Goal: Transaction & Acquisition: Register for event/course

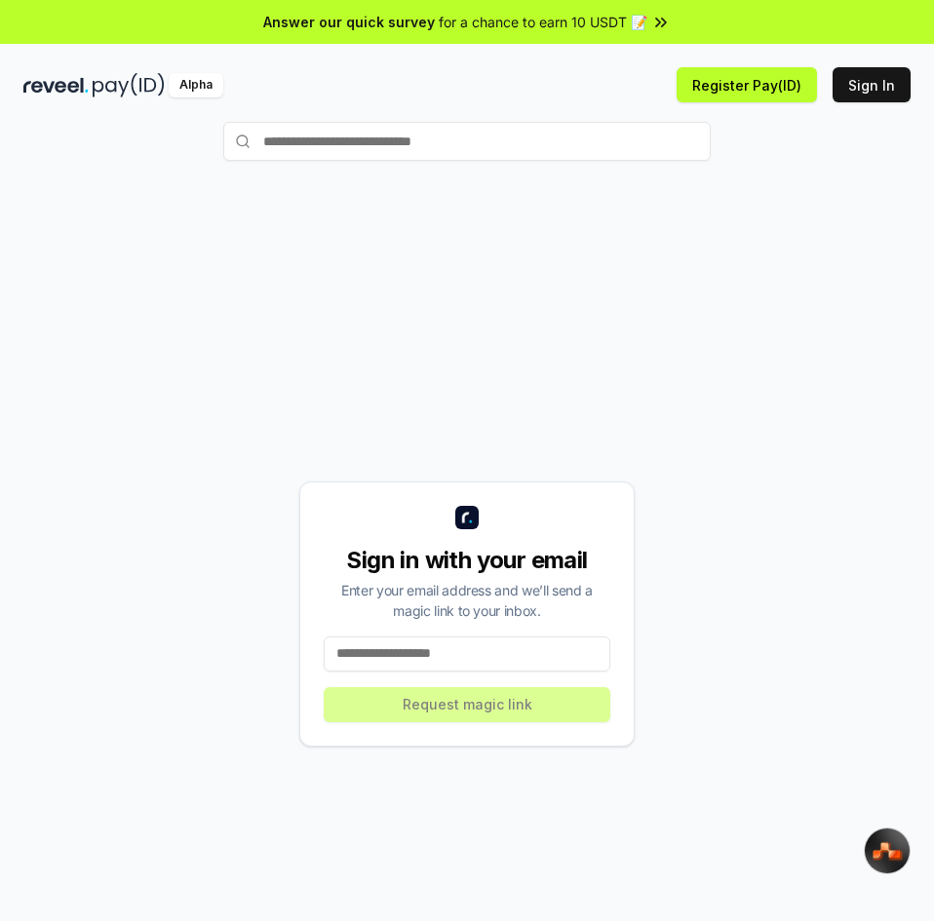
click at [463, 653] on input at bounding box center [467, 653] width 287 height 35
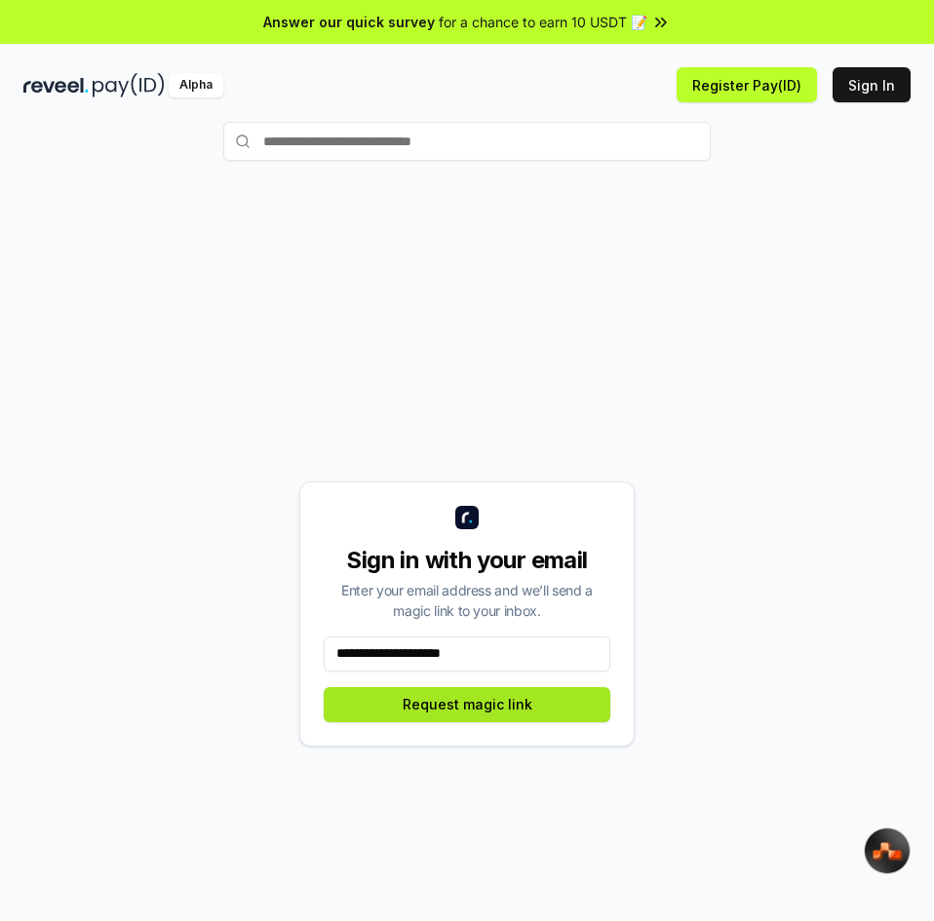
type input "**********"
click at [389, 718] on button "Request magic link" at bounding box center [467, 704] width 287 height 35
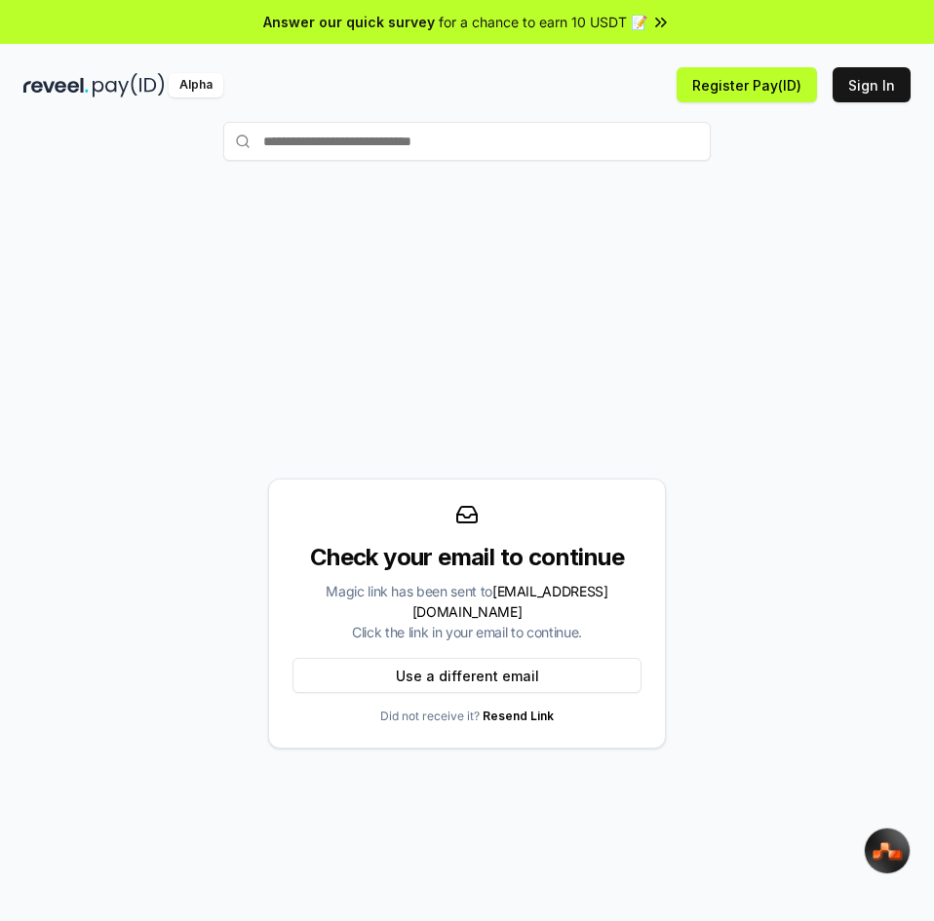
click at [844, 304] on div "Check your email to continue Magic link has been sent to damalancurt@gmail.com …" at bounding box center [466, 613] width 887 height 827
click at [866, 86] on button "Sign In" at bounding box center [871, 84] width 78 height 35
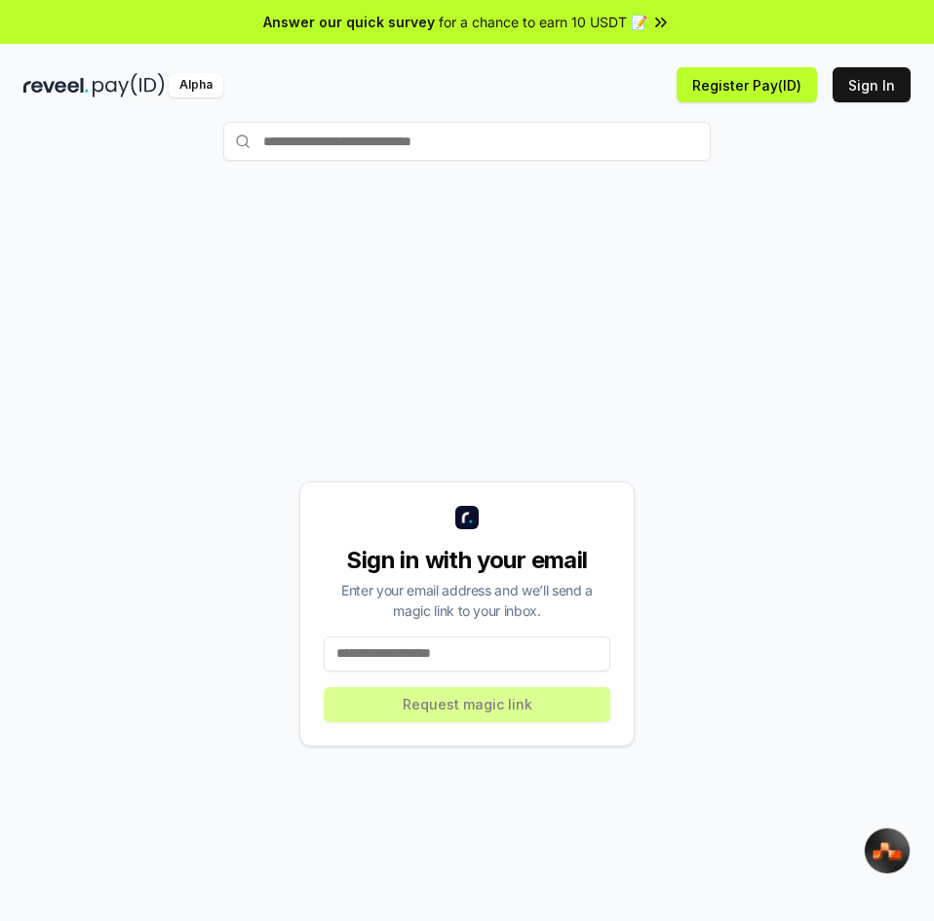
click at [465, 648] on input at bounding box center [467, 653] width 287 height 35
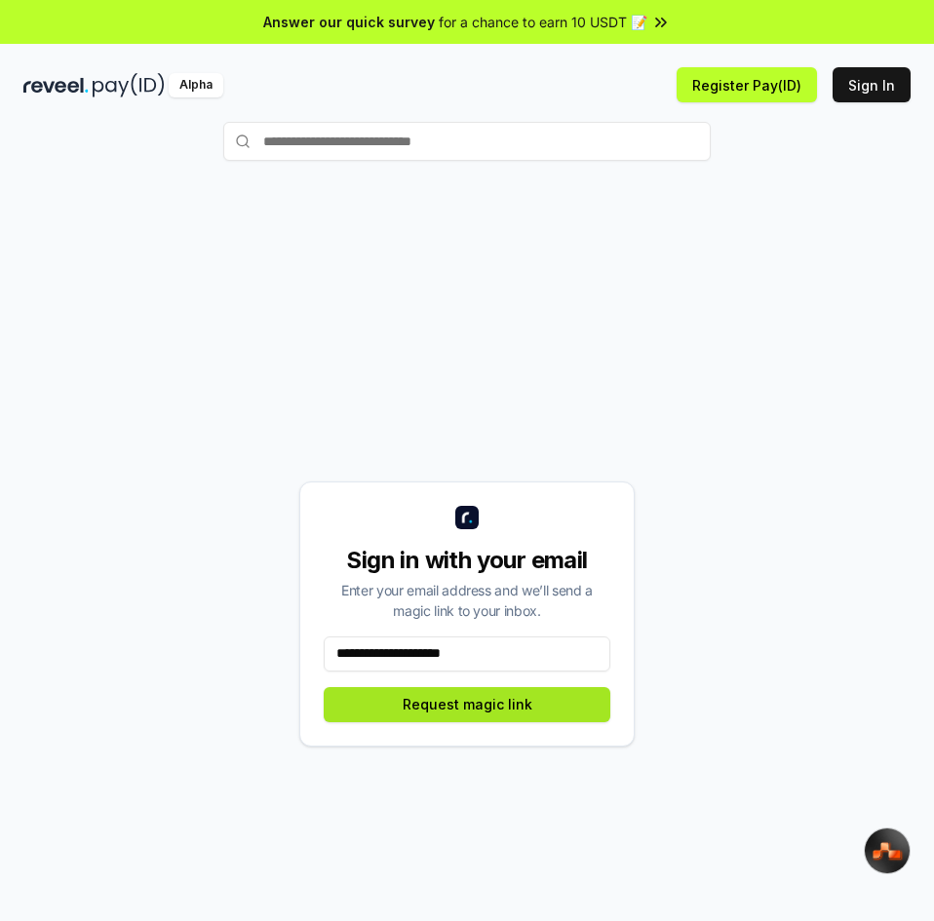
type input "**********"
click at [464, 706] on button "Request magic link" at bounding box center [467, 704] width 287 height 35
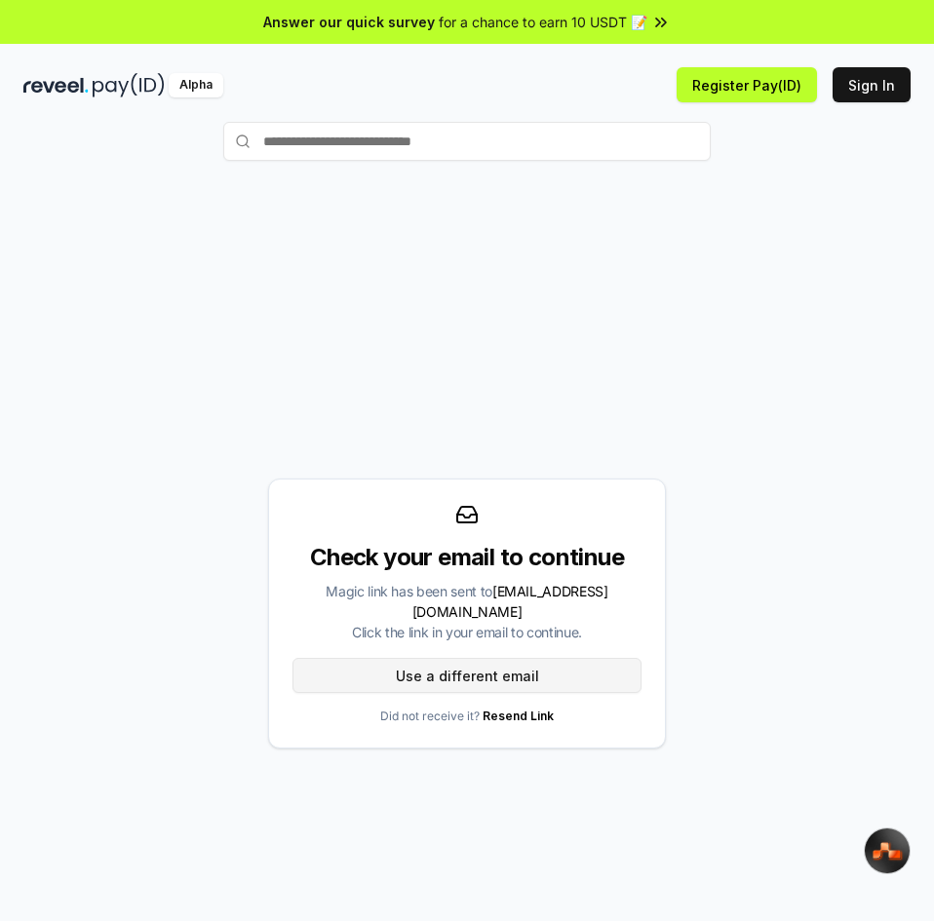
click at [425, 666] on button "Use a different email" at bounding box center [466, 675] width 349 height 35
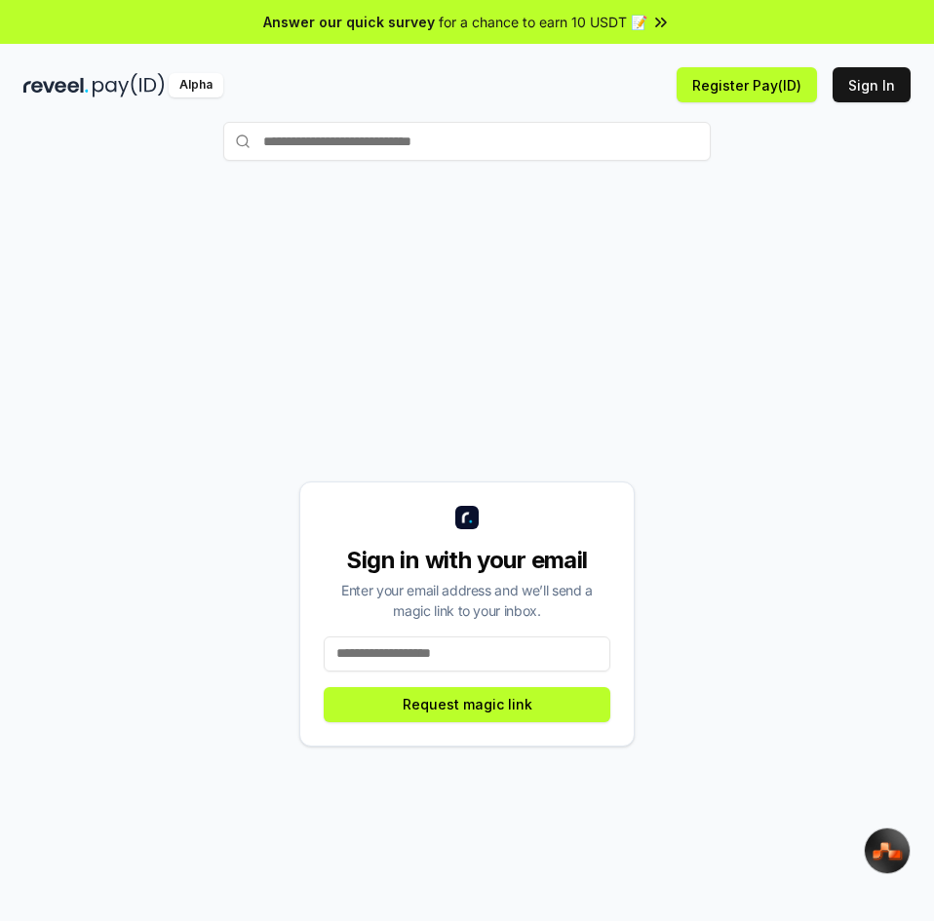
click at [440, 665] on input at bounding box center [467, 653] width 287 height 35
type input "**********"
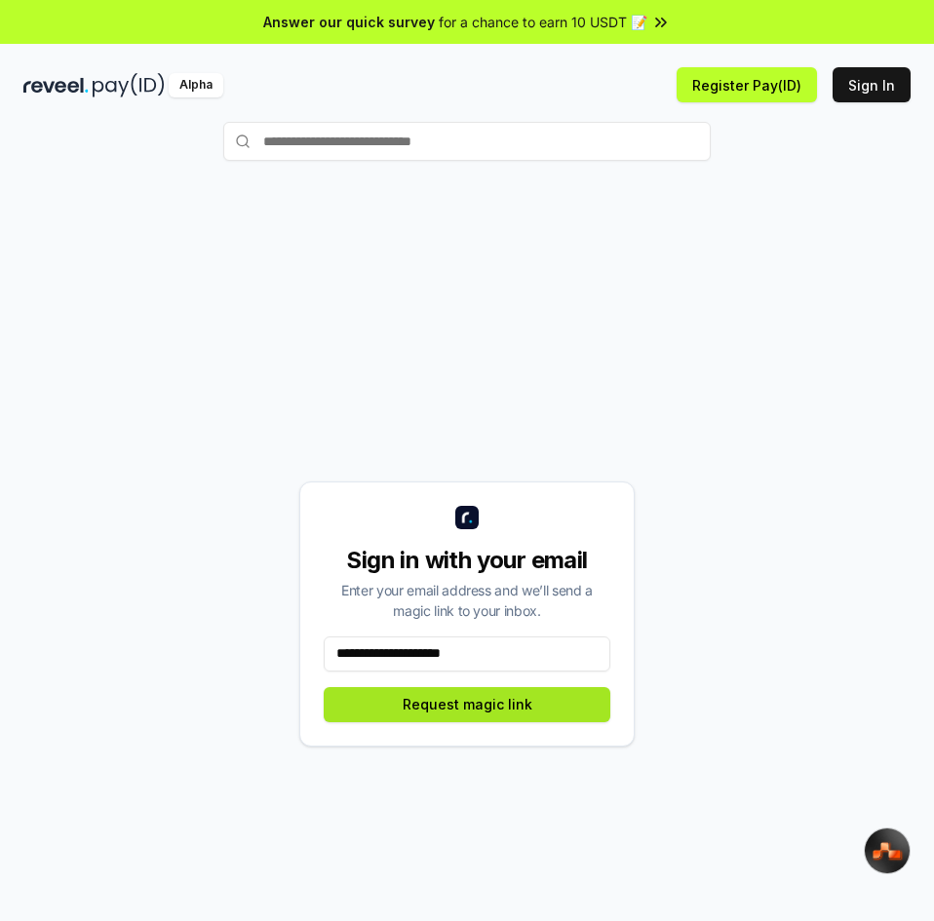
click at [504, 716] on button "Request magic link" at bounding box center [467, 704] width 287 height 35
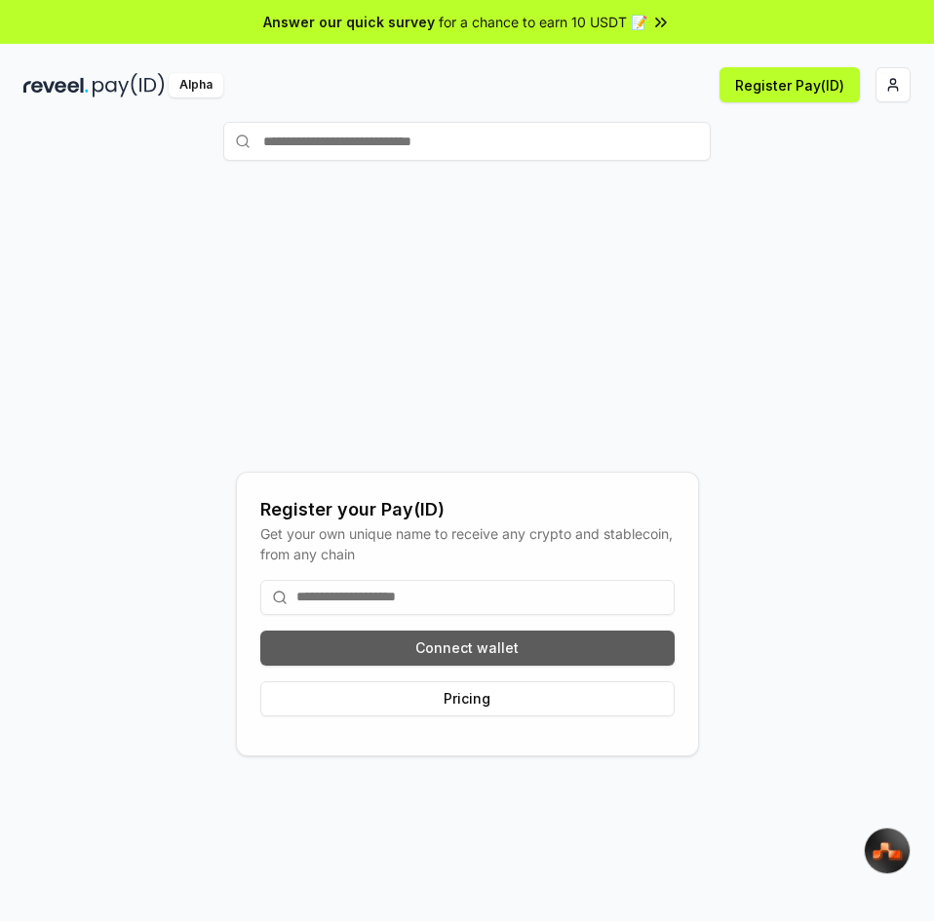
click at [496, 642] on button "Connect wallet" at bounding box center [467, 648] width 414 height 35
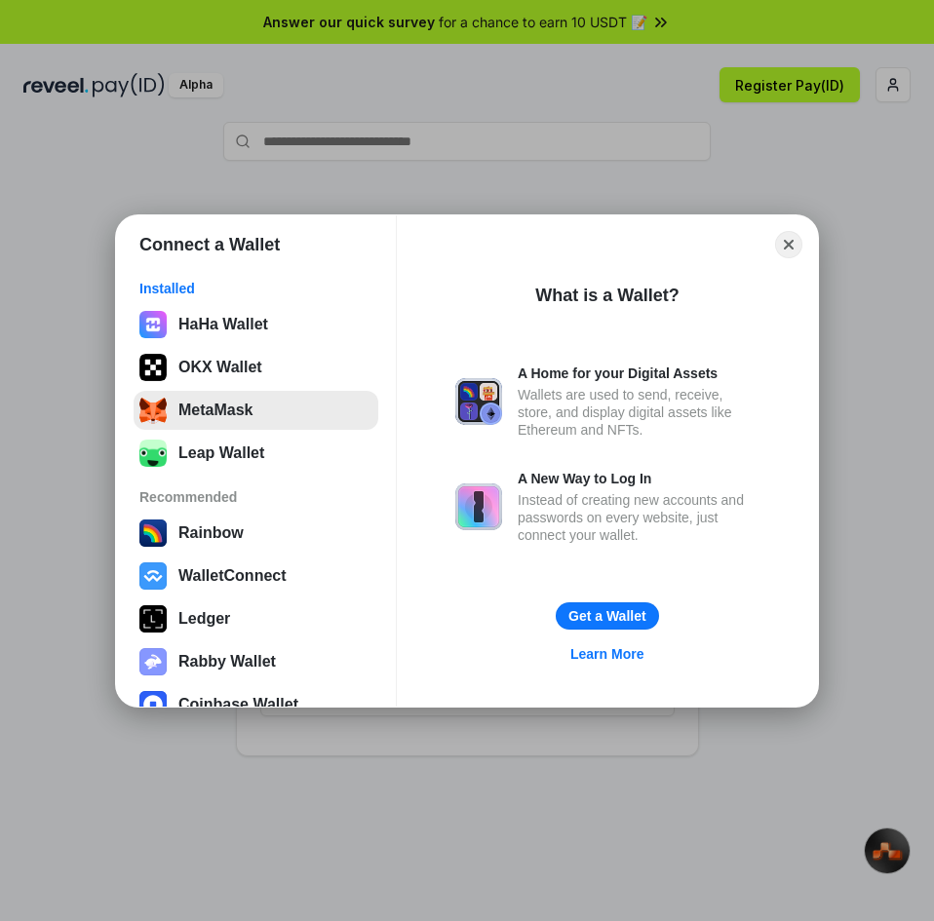
click at [206, 420] on button "MetaMask" at bounding box center [256, 410] width 245 height 39
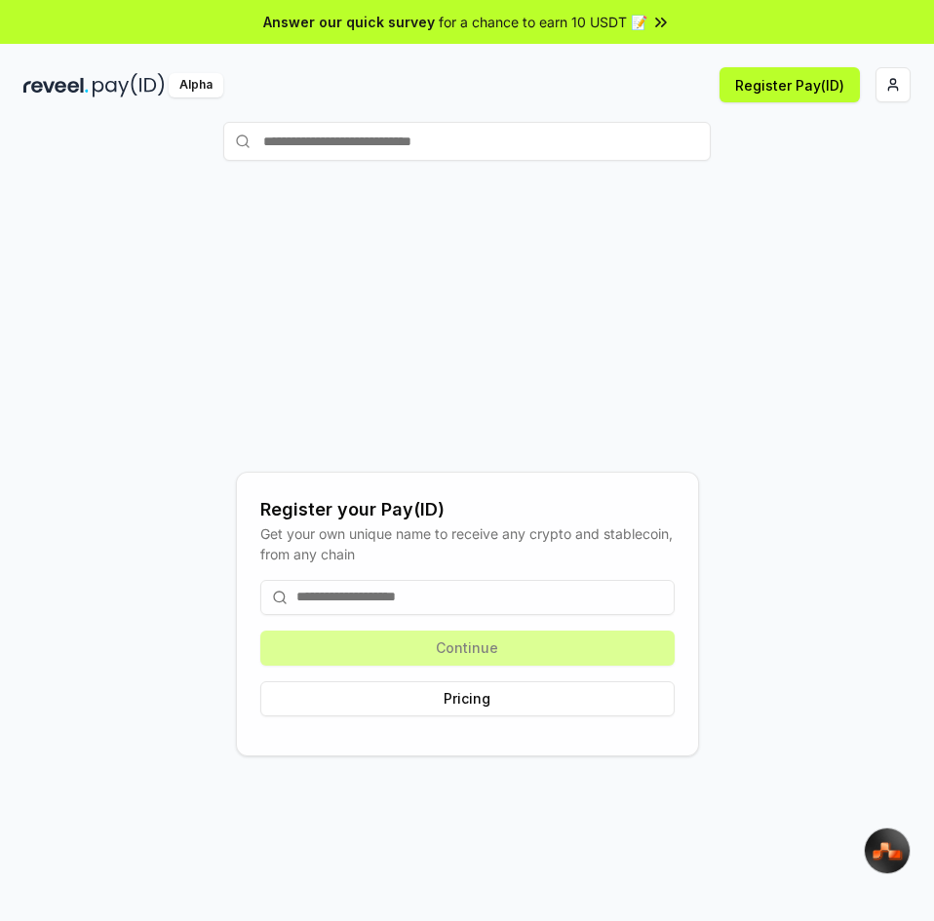
click at [428, 599] on input at bounding box center [467, 597] width 414 height 35
click at [745, 85] on button "Register Pay(ID)" at bounding box center [789, 84] width 140 height 35
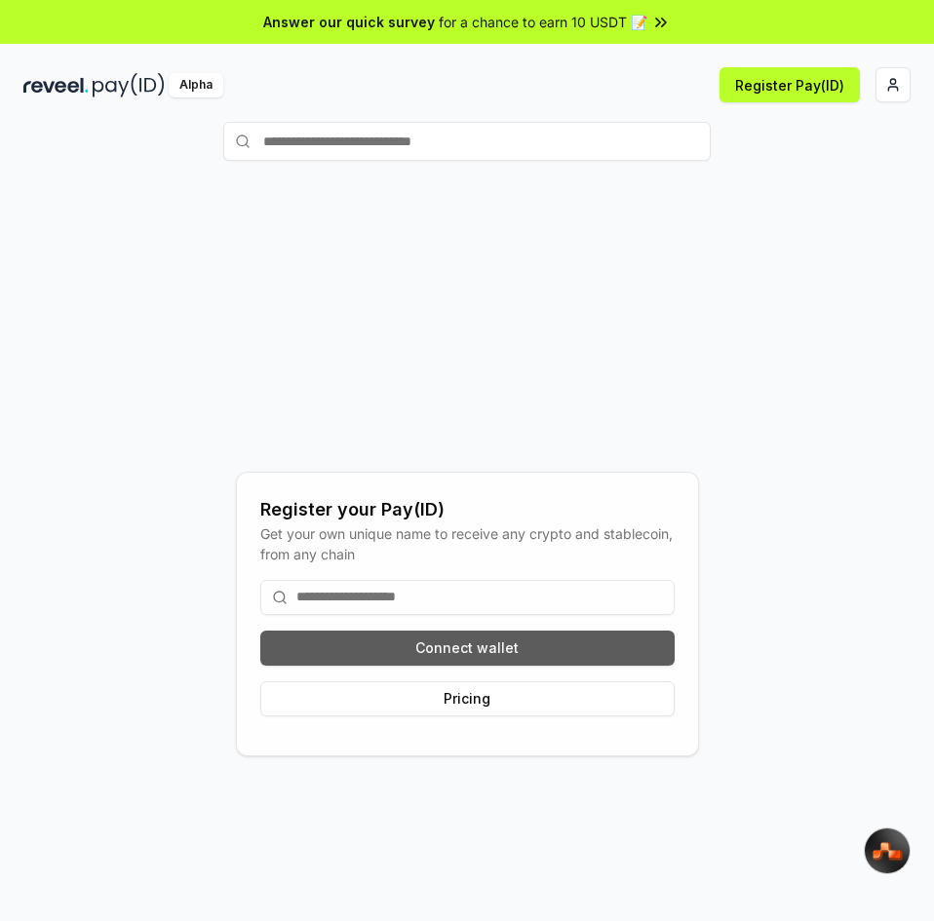
click at [486, 652] on button "Connect wallet" at bounding box center [467, 648] width 414 height 35
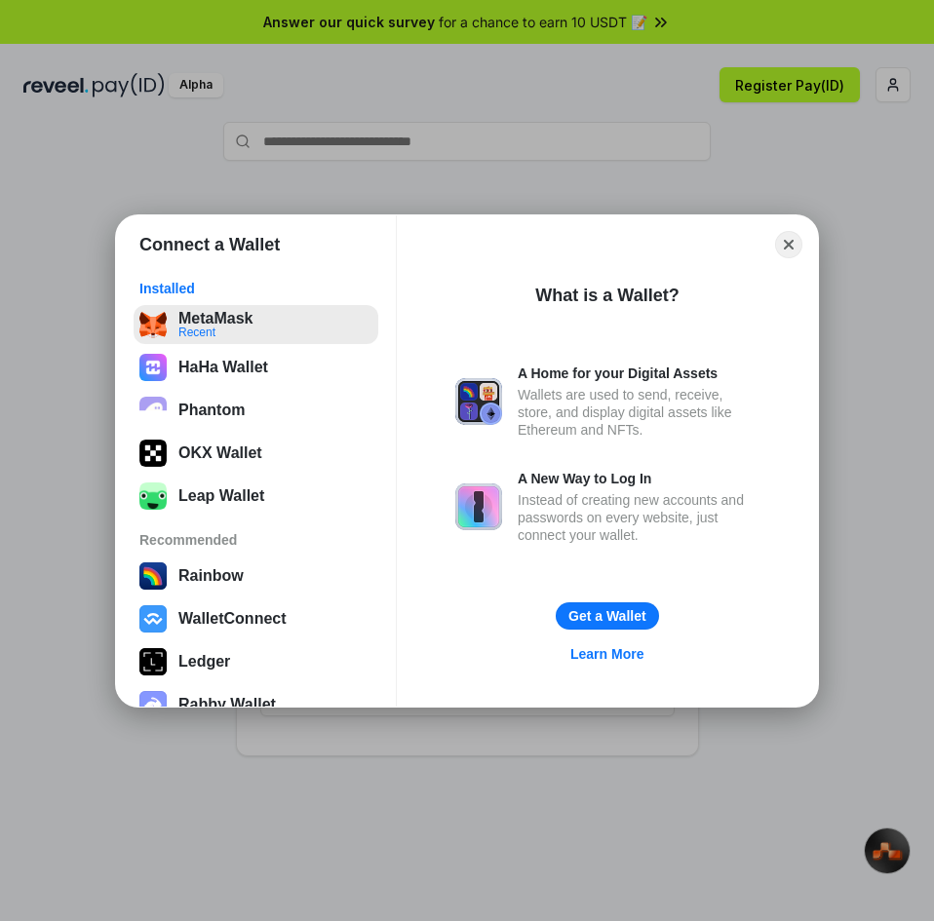
click at [204, 329] on button "MetaMask Recent" at bounding box center [256, 324] width 245 height 39
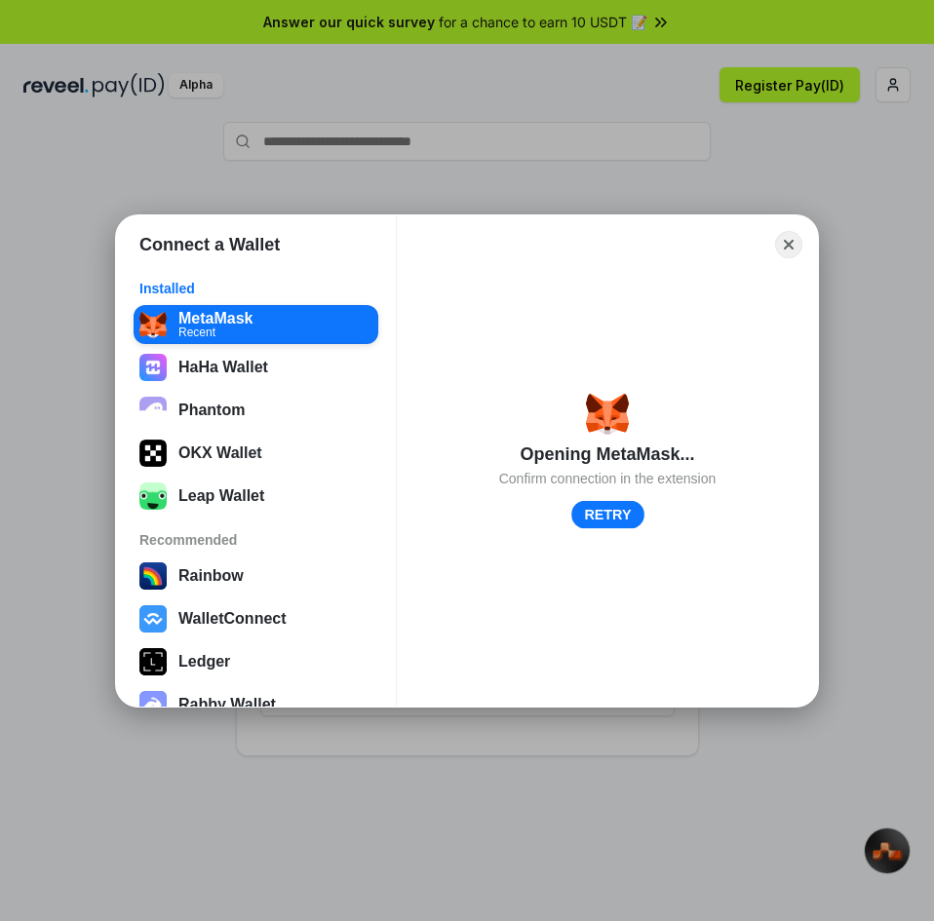
click at [599, 511] on button "RETRY" at bounding box center [607, 514] width 73 height 28
click at [605, 513] on button "RETRY" at bounding box center [607, 514] width 73 height 28
click at [605, 513] on button "RETRY" at bounding box center [607, 514] width 71 height 27
click at [609, 514] on icon "Loading" at bounding box center [606, 514] width 20 height 20
click at [608, 511] on icon "Loading" at bounding box center [606, 514] width 20 height 20
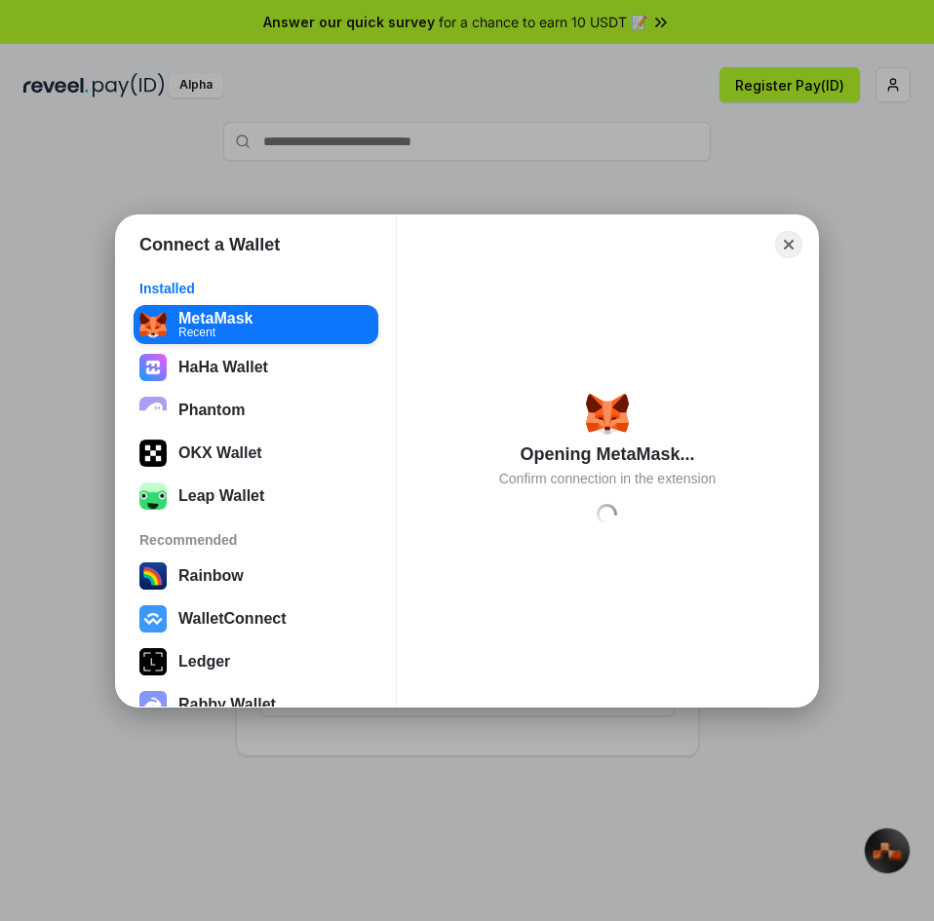
drag, startPoint x: 608, startPoint y: 510, endPoint x: 370, endPoint y: 177, distance: 408.6
click at [608, 508] on icon "Loading" at bounding box center [606, 514] width 20 height 20
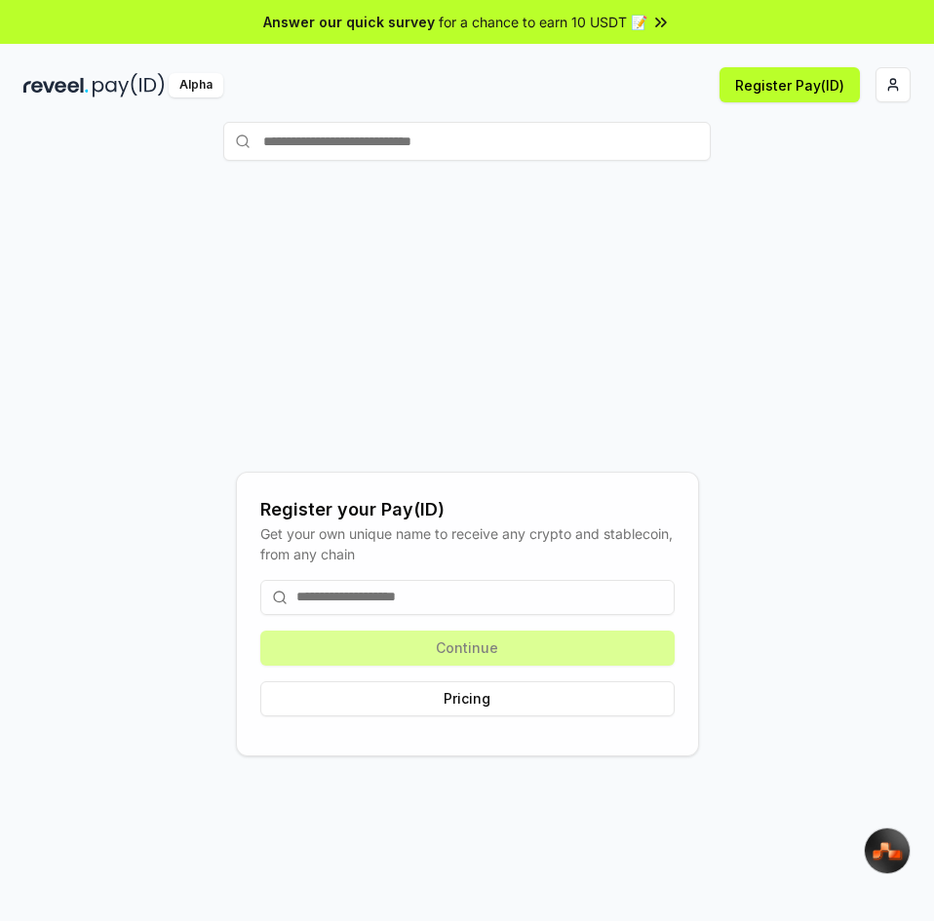
click at [425, 653] on div "Continue Pricing" at bounding box center [467, 648] width 414 height 168
click at [431, 602] on input at bounding box center [467, 597] width 414 height 35
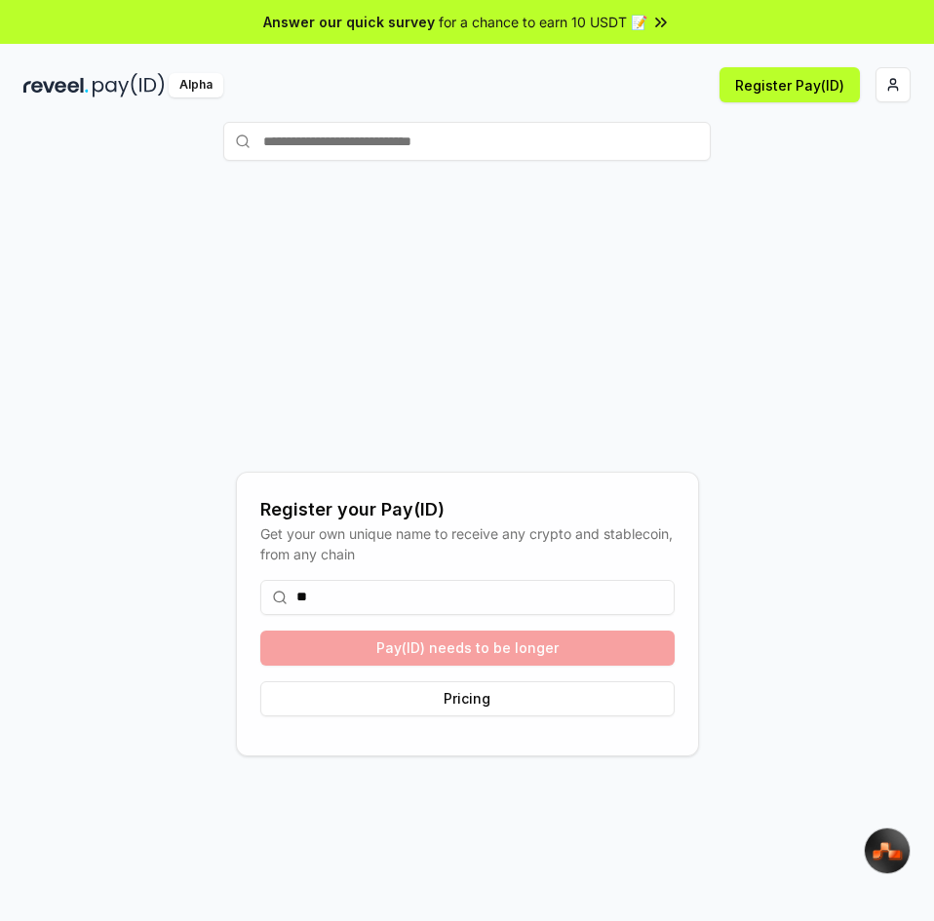
type input "*"
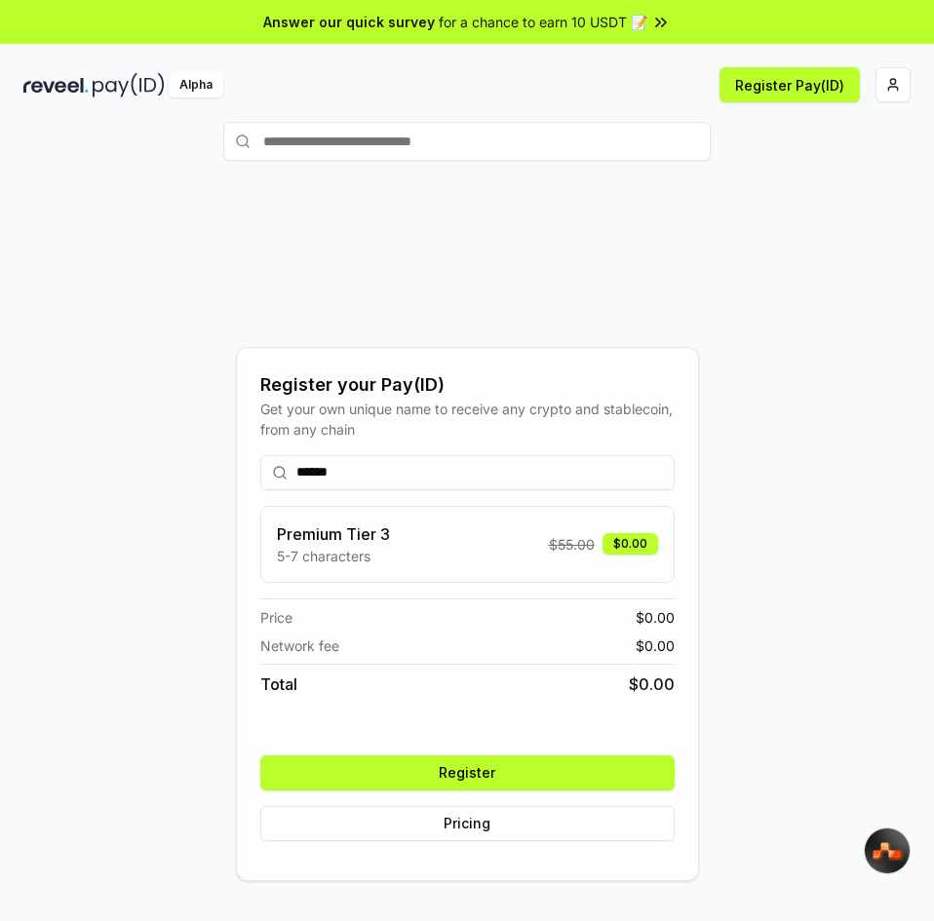
type input "******"
click at [472, 773] on button "Register" at bounding box center [467, 772] width 414 height 35
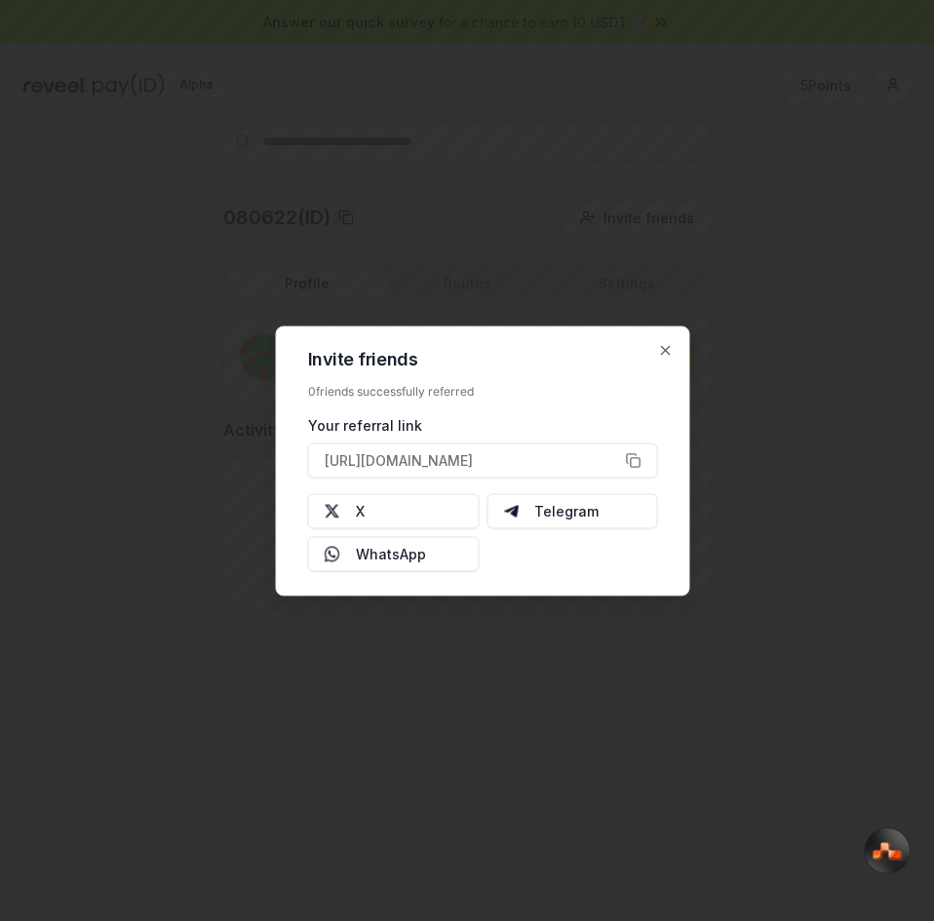
click at [662, 341] on div "Invite friends 0 friends successfully referred Your referral link [URL][DOMAIN_…" at bounding box center [483, 460] width 414 height 270
click at [667, 350] on icon "button" at bounding box center [666, 350] width 16 height 16
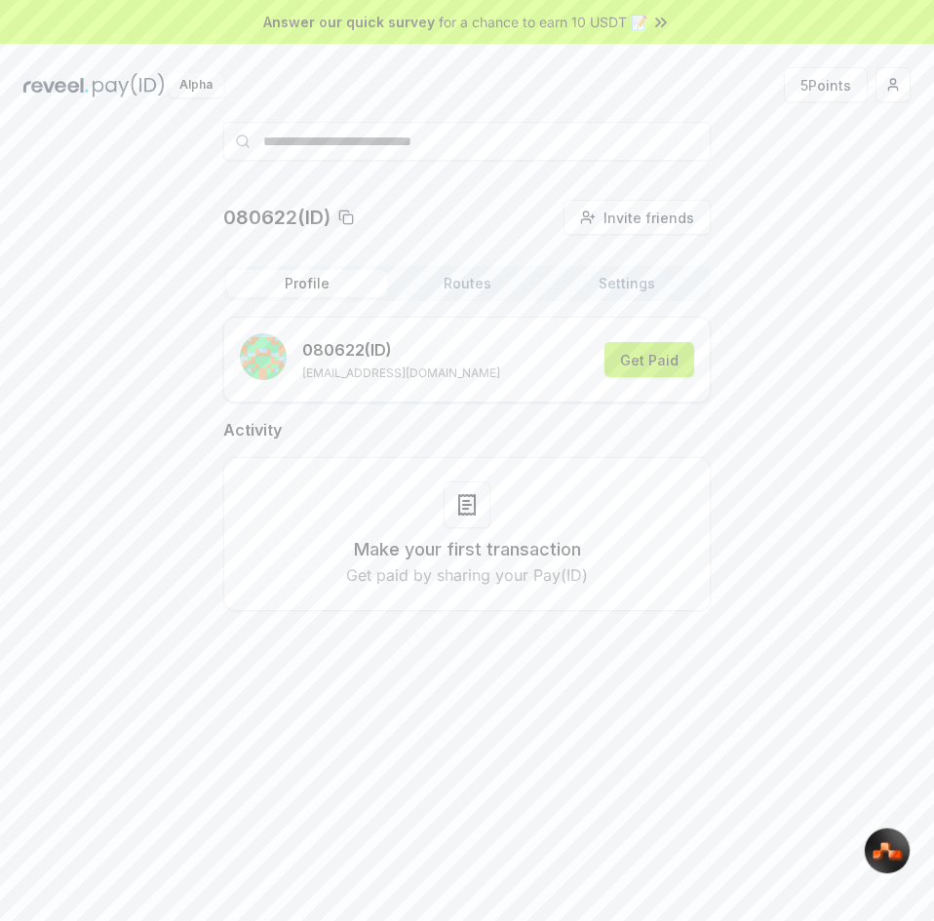
click at [648, 350] on button "Get Paid" at bounding box center [649, 359] width 90 height 35
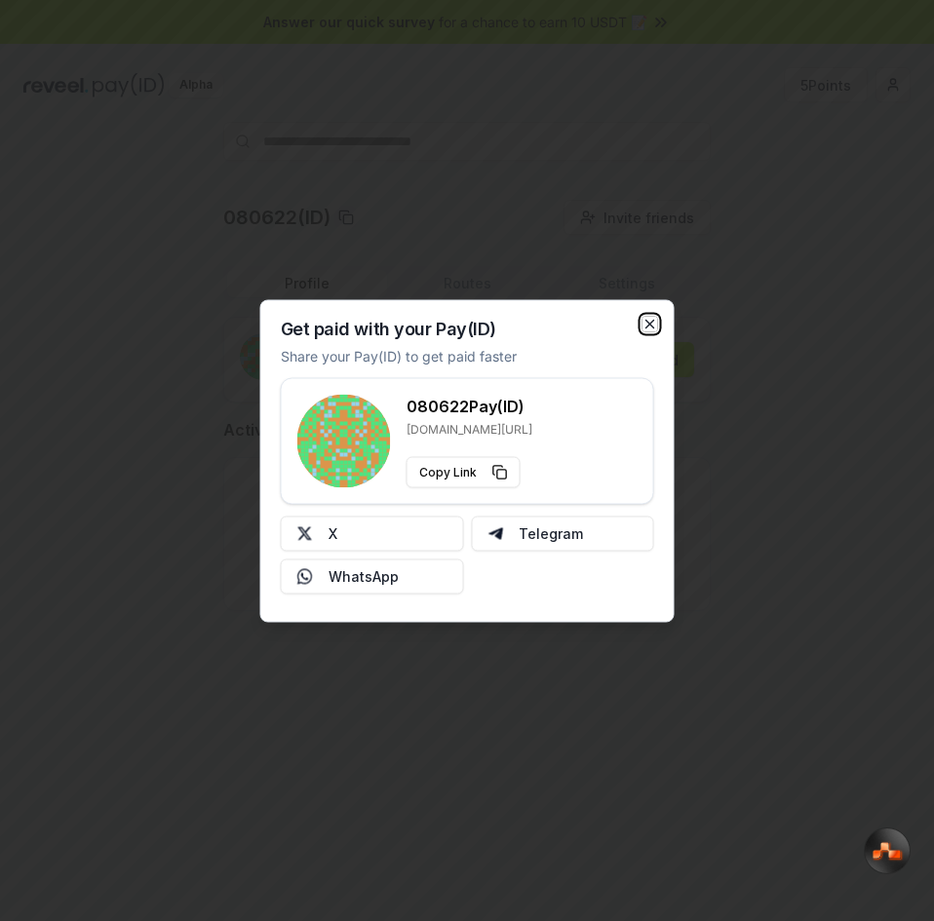
click at [648, 321] on icon "button" at bounding box center [650, 324] width 16 height 16
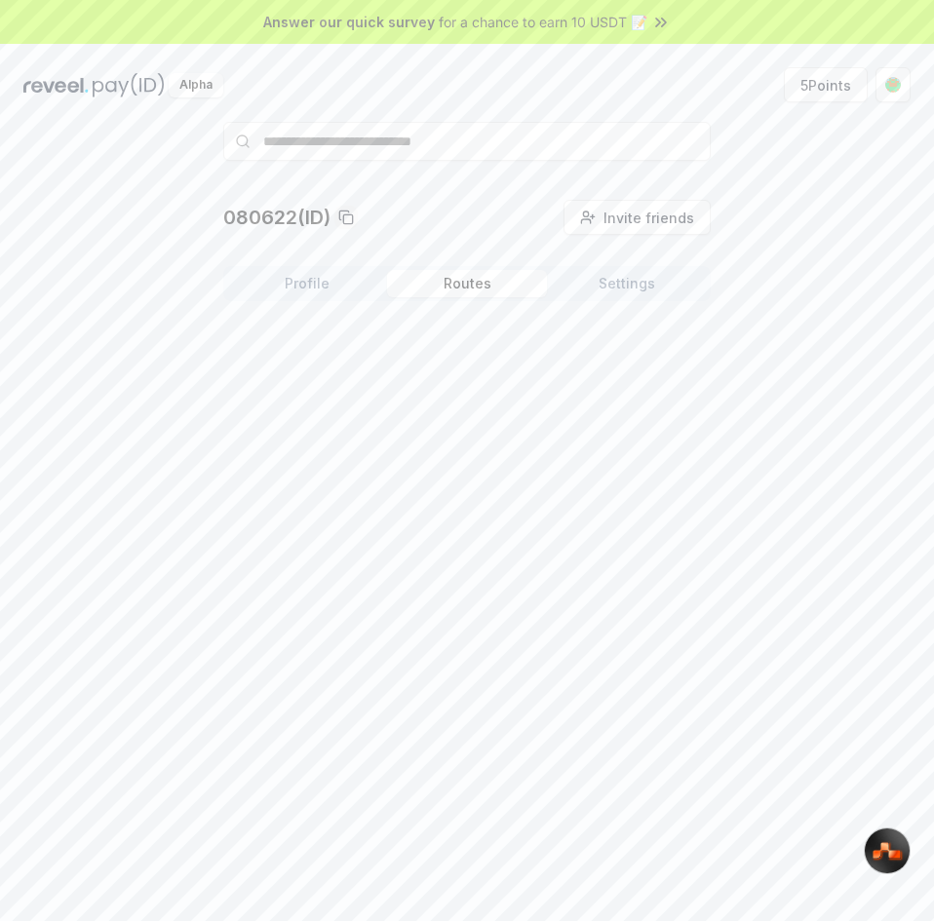
click at [478, 280] on button "Routes" at bounding box center [467, 283] width 160 height 27
click at [635, 275] on button "Settings" at bounding box center [627, 283] width 160 height 27
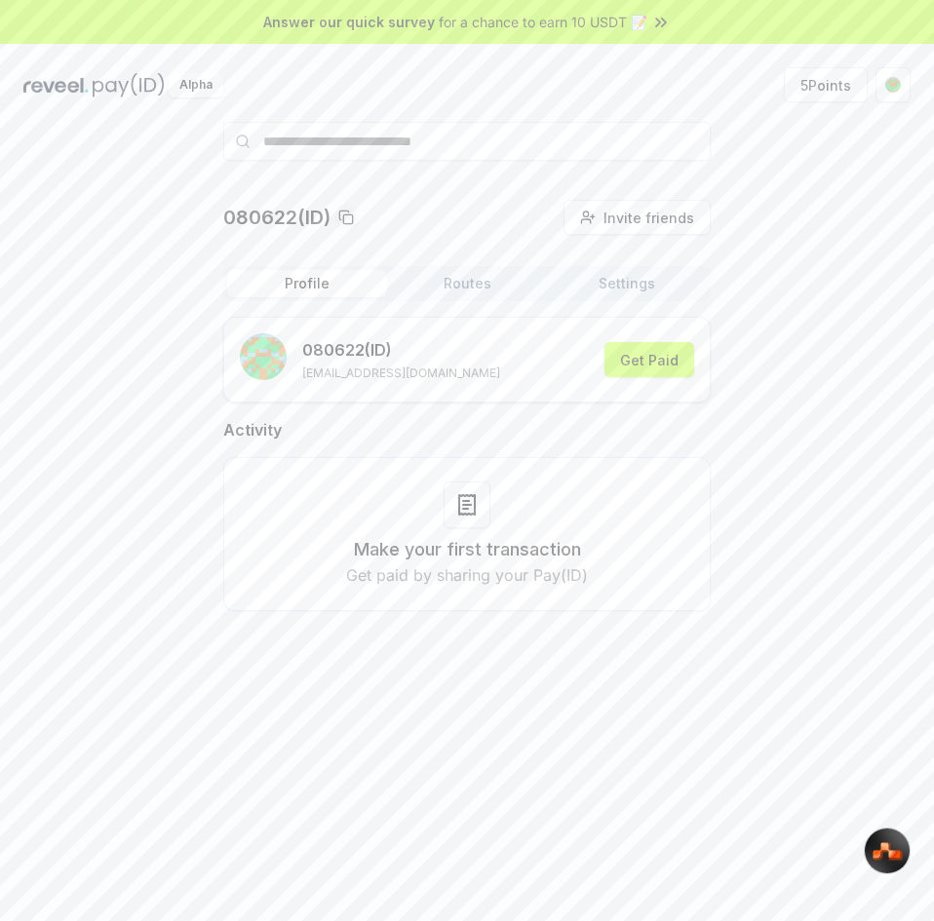
click at [328, 284] on button "Profile" at bounding box center [307, 283] width 160 height 27
click at [486, 287] on button "Routes" at bounding box center [467, 283] width 160 height 27
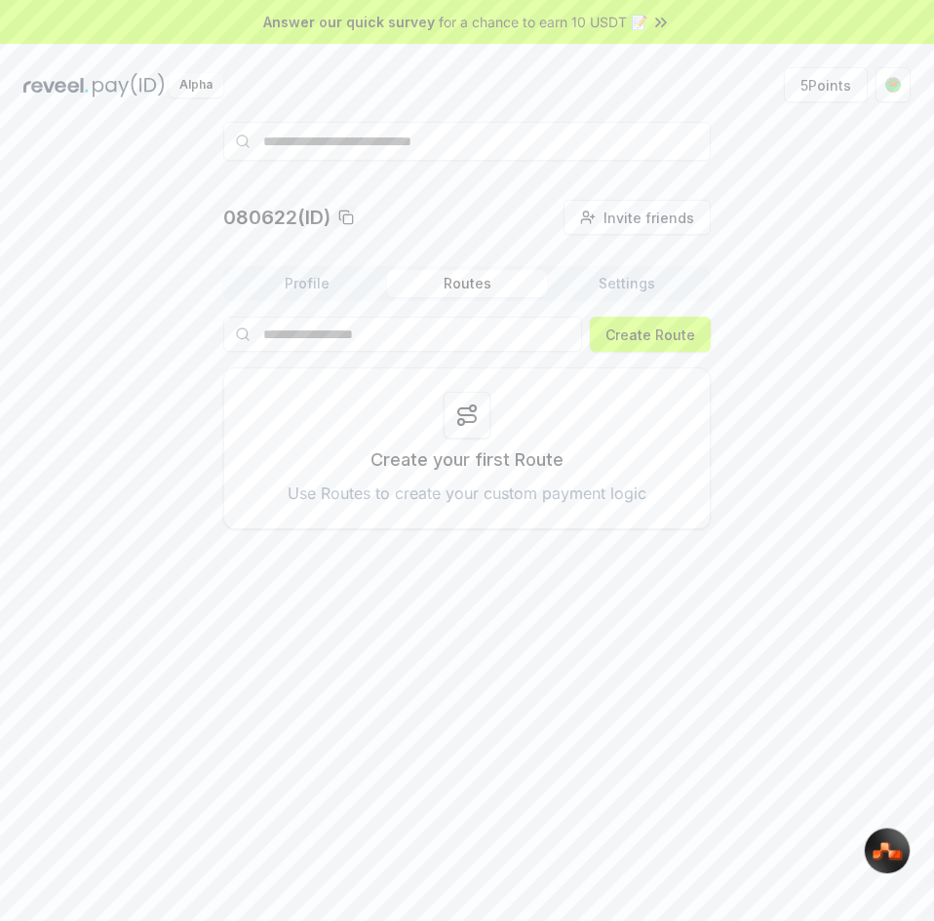
click at [617, 284] on button "Settings" at bounding box center [627, 283] width 160 height 27
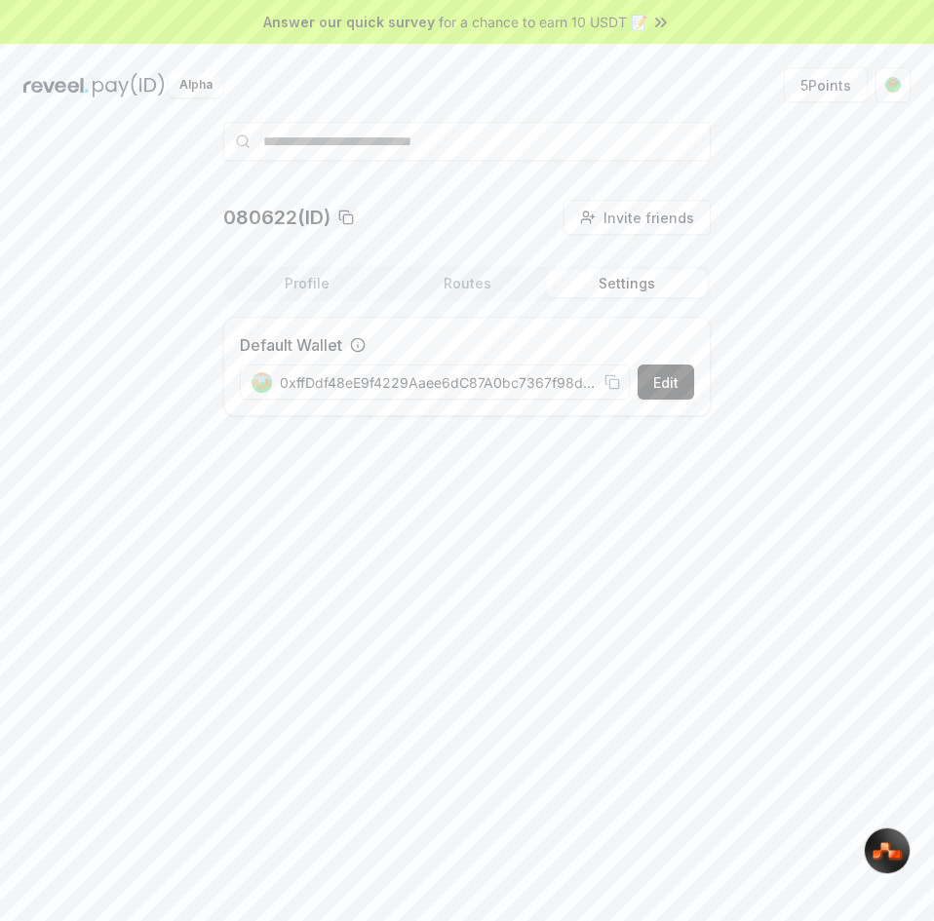
click at [474, 285] on button "Routes" at bounding box center [467, 283] width 160 height 27
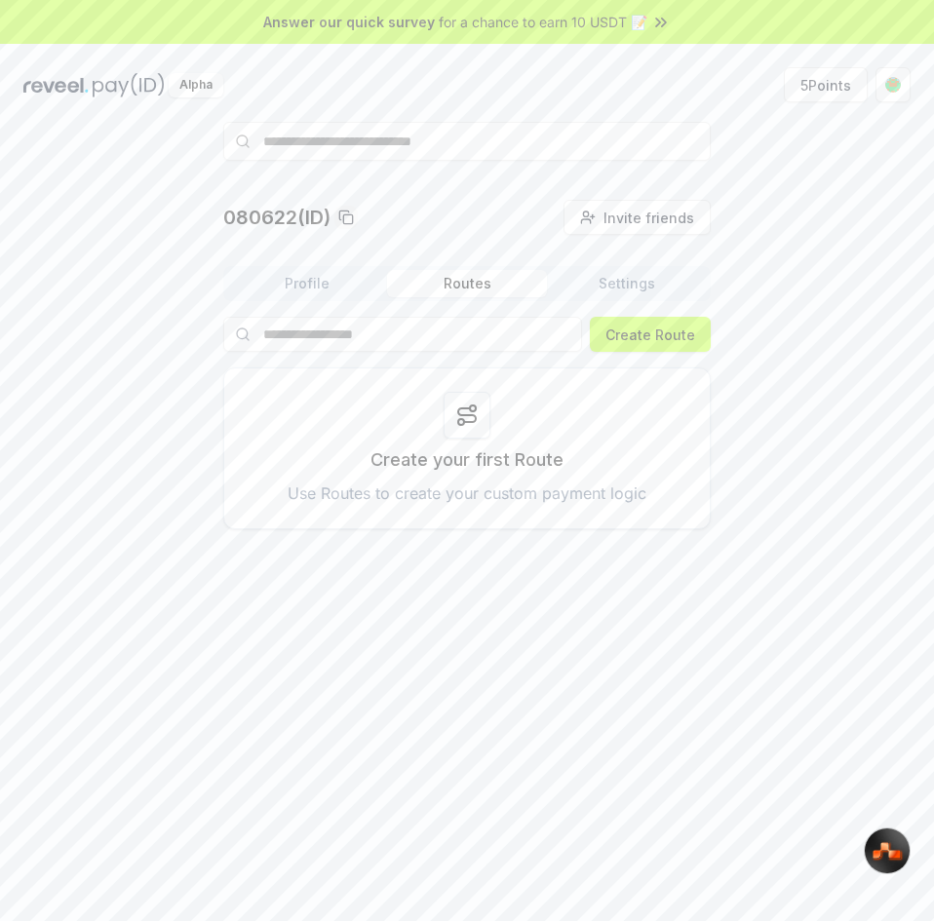
click at [357, 293] on button "Profile" at bounding box center [307, 283] width 160 height 27
